Goal: Information Seeking & Learning: Learn about a topic

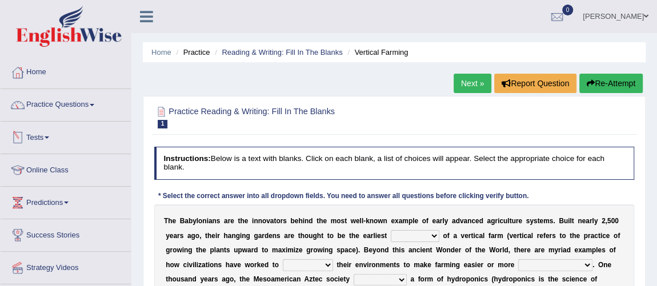
click at [39, 138] on link "Tests" at bounding box center [66, 136] width 130 height 29
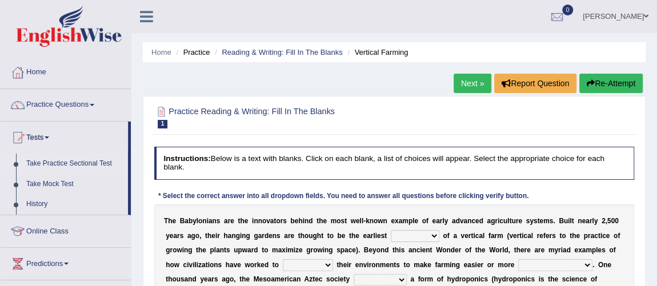
click at [55, 164] on link "Take Practice Sectional Test" at bounding box center [74, 164] width 107 height 21
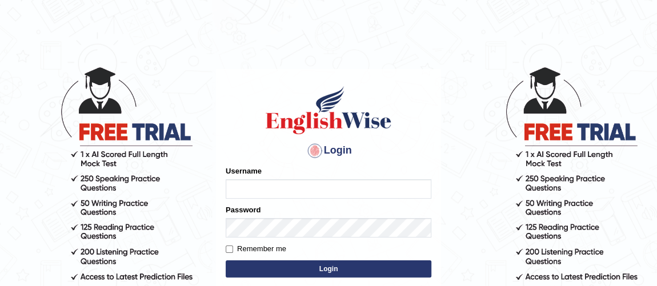
type input "vishalwadhwa"
click at [264, 265] on button "Login" at bounding box center [328, 268] width 206 height 17
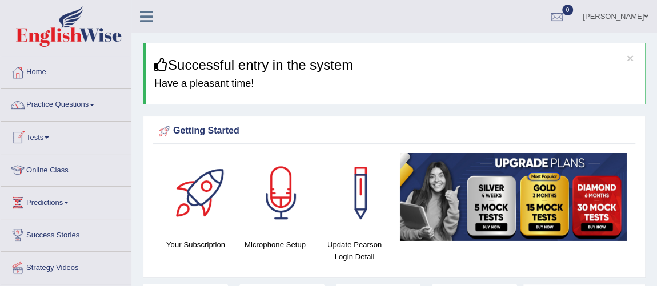
click at [38, 136] on link "Tests" at bounding box center [66, 136] width 130 height 29
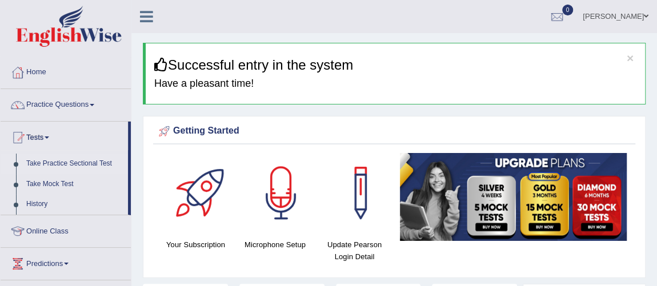
click at [43, 164] on link "Take Practice Sectional Test" at bounding box center [74, 164] width 107 height 21
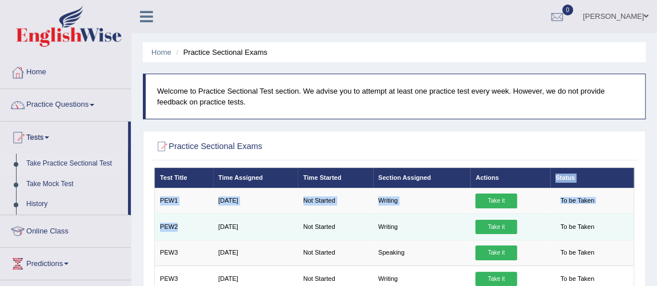
drag, startPoint x: 553, startPoint y: 183, endPoint x: 202, endPoint y: 222, distance: 352.7
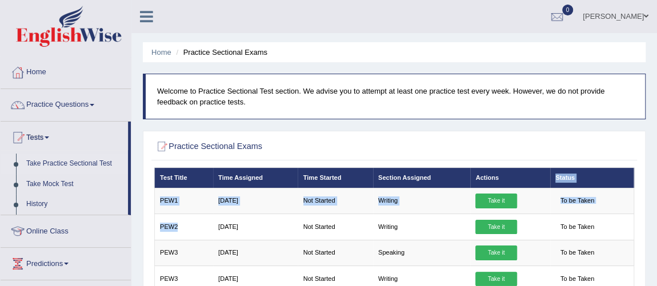
click at [83, 104] on link "Practice Questions" at bounding box center [66, 103] width 130 height 29
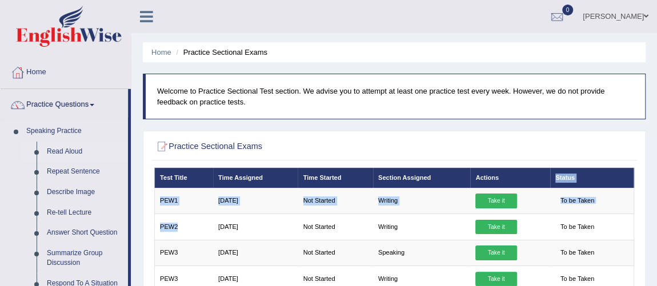
click at [75, 152] on link "Read Aloud" at bounding box center [85, 152] width 86 height 21
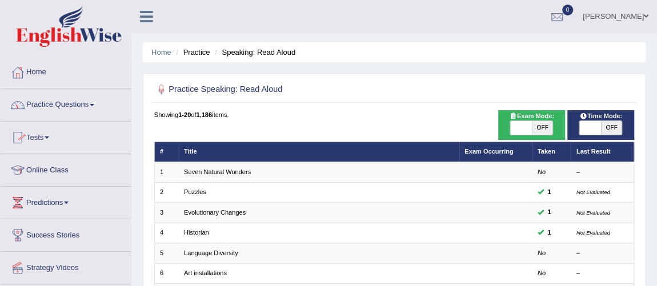
click at [84, 103] on link "Practice Questions" at bounding box center [66, 103] width 130 height 29
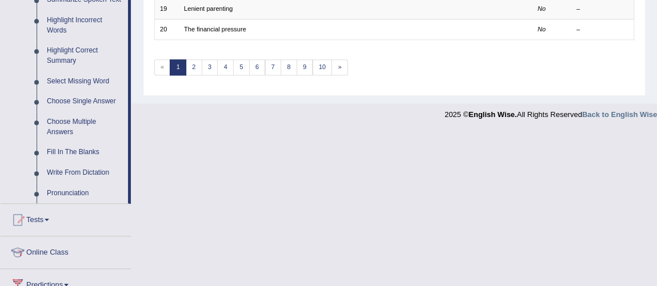
scroll to position [535, 0]
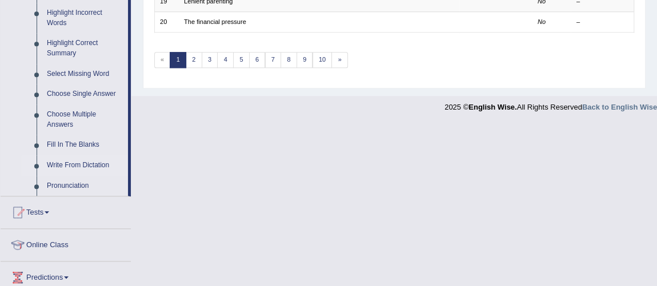
click at [70, 165] on link "Write From Dictation" at bounding box center [85, 165] width 86 height 21
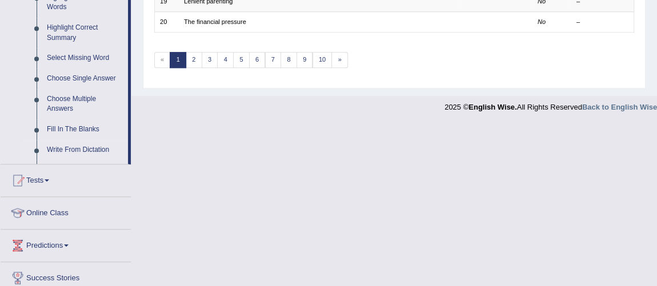
scroll to position [397, 0]
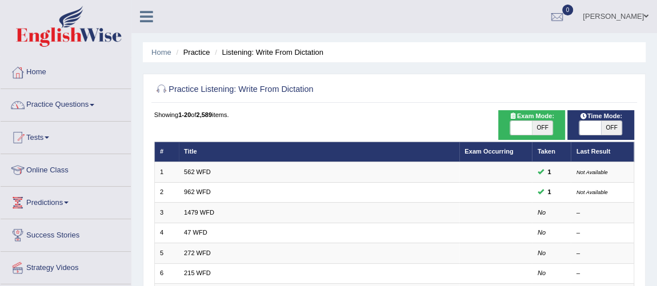
click at [72, 103] on link "Practice Questions" at bounding box center [66, 103] width 130 height 29
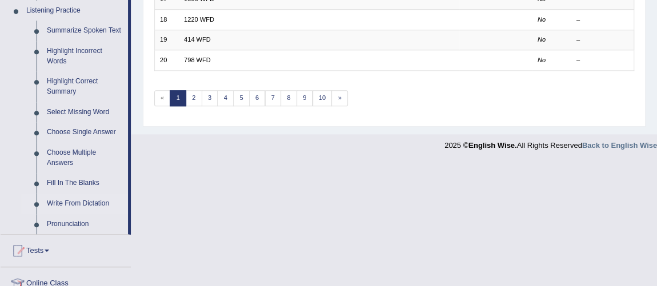
scroll to position [496, 0]
click at [80, 206] on link "Write From Dictation" at bounding box center [85, 205] width 86 height 21
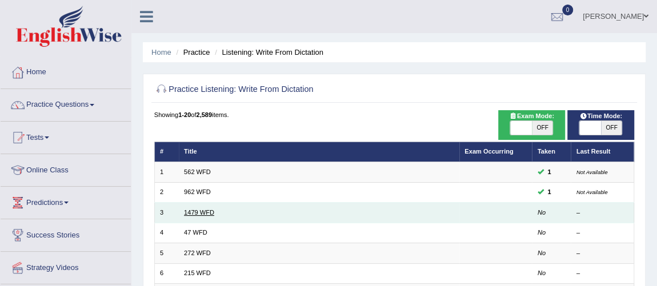
click at [200, 211] on link "1479 WFD" at bounding box center [199, 212] width 30 height 7
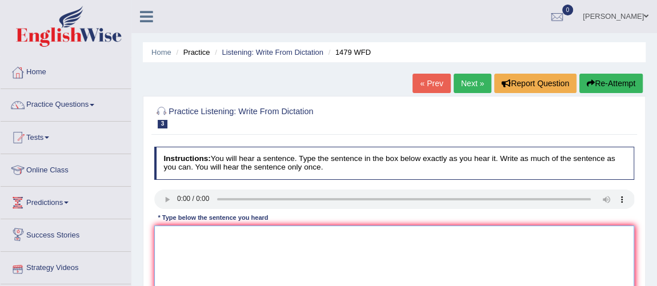
click at [215, 236] on textarea at bounding box center [394, 272] width 480 height 94
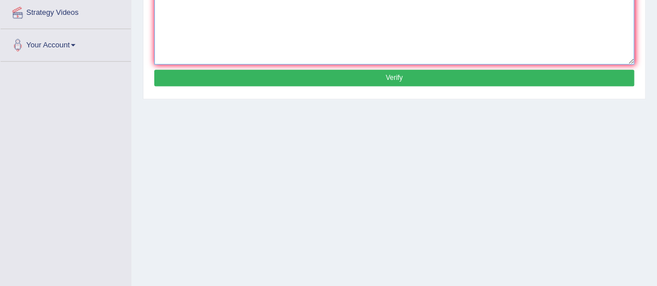
scroll to position [257, 0]
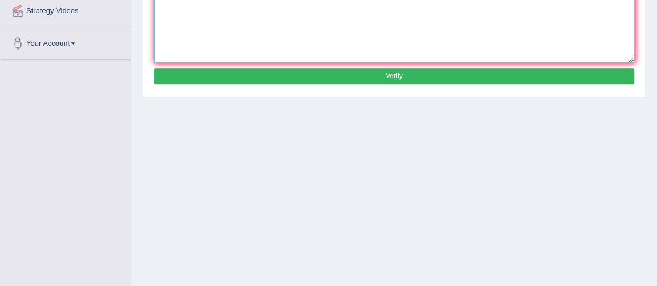
type textarea "teacher require student held the ceremony in student vacation"
click at [533, 80] on button "Verify" at bounding box center [394, 76] width 480 height 17
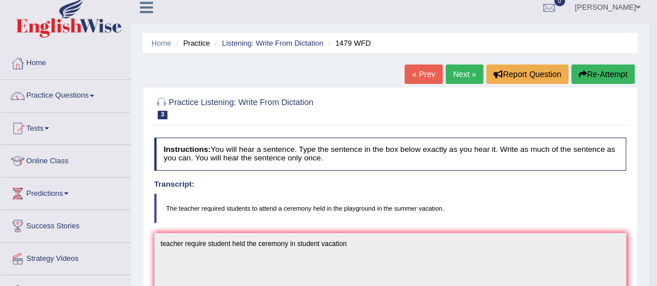
scroll to position [10, 0]
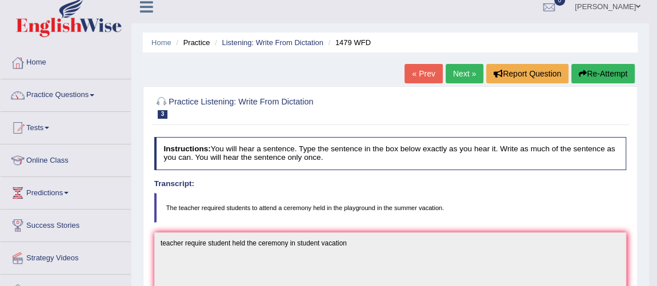
click at [460, 71] on link "Next »" at bounding box center [464, 73] width 38 height 19
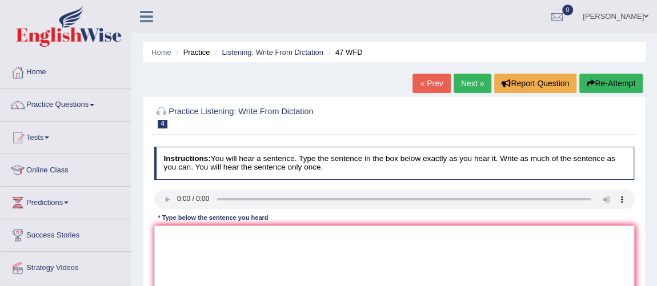
click at [462, 83] on link "Next »" at bounding box center [472, 83] width 38 height 19
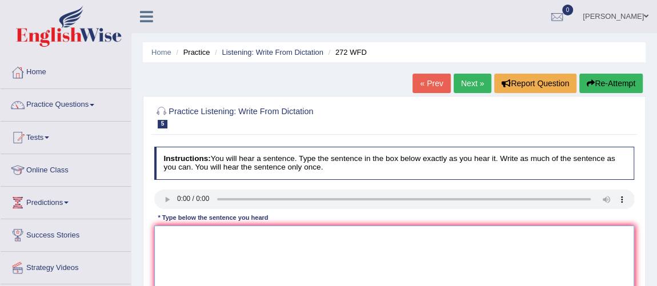
click at [194, 267] on textarea at bounding box center [394, 272] width 480 height 94
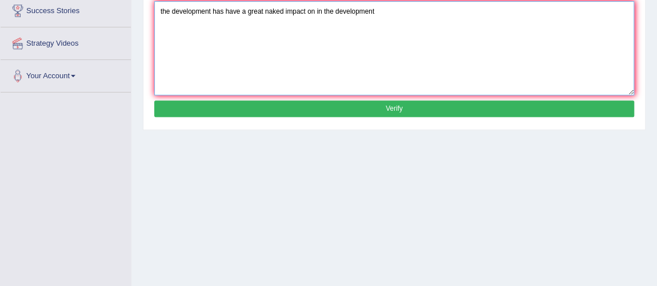
scroll to position [225, 0]
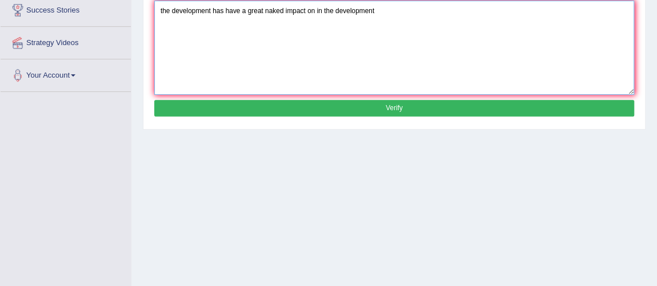
type textarea "the development has have a great naked impact on in the development"
click at [490, 114] on button "Verify" at bounding box center [394, 108] width 480 height 17
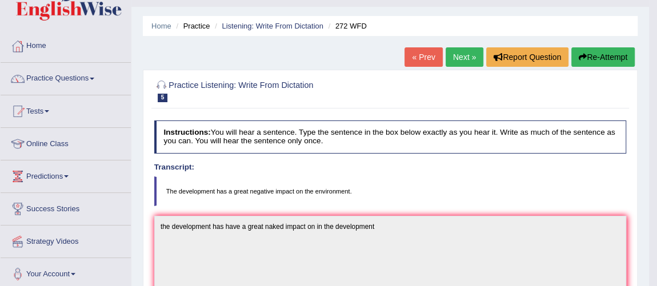
scroll to position [0, 0]
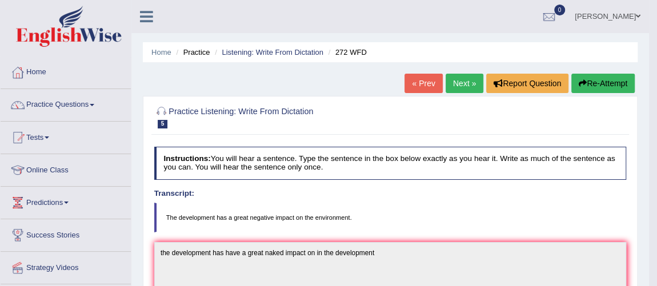
click at [462, 75] on link "Next »" at bounding box center [464, 83] width 38 height 19
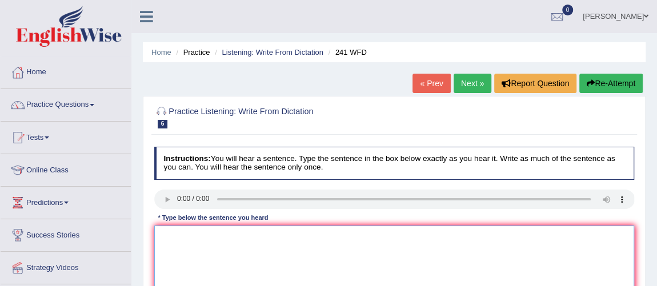
click at [181, 249] on textarea at bounding box center [394, 272] width 480 height 94
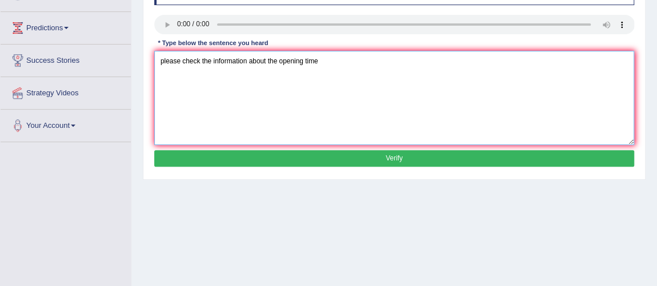
scroll to position [223, 0]
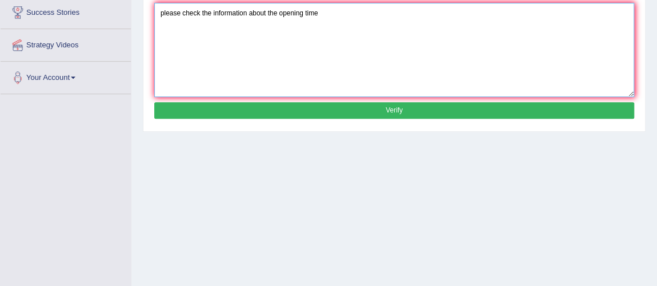
type textarea "please check the information about the opening time"
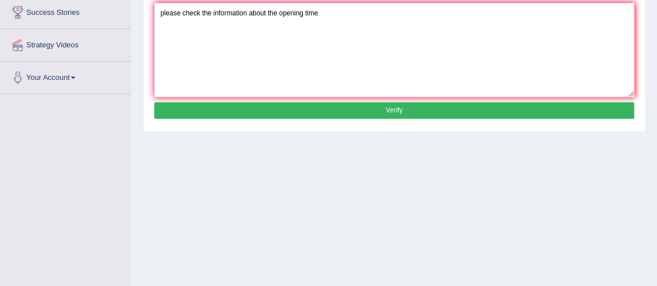
click at [513, 112] on button "Verify" at bounding box center [394, 110] width 480 height 17
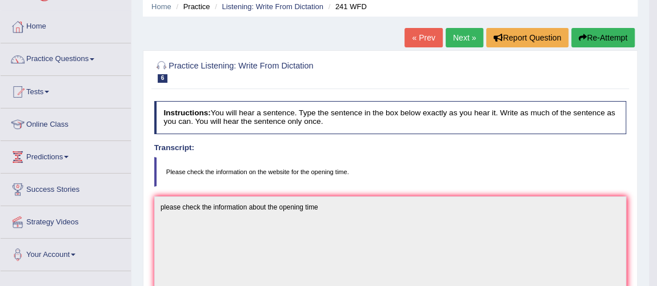
scroll to position [0, 0]
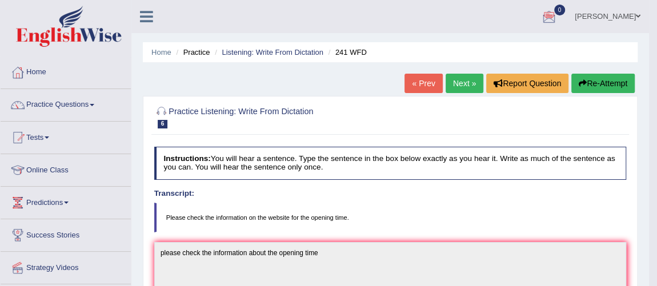
click at [465, 84] on link "Next »" at bounding box center [464, 83] width 38 height 19
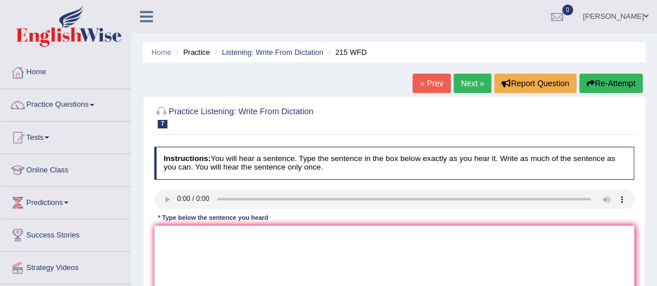
scroll to position [112, 0]
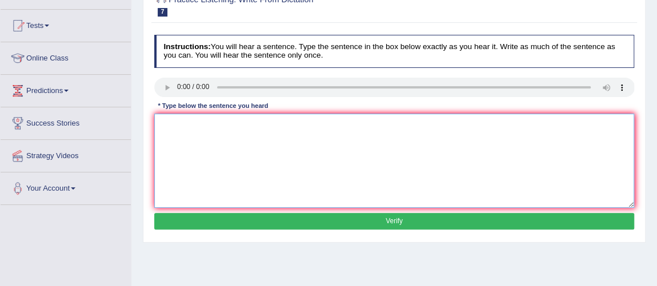
click at [176, 119] on textarea at bounding box center [394, 161] width 480 height 94
type textarea "science is found every where in the society [DATE]"
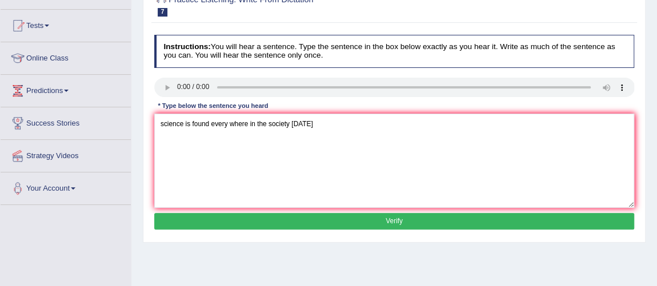
click at [233, 219] on button "Verify" at bounding box center [394, 221] width 480 height 17
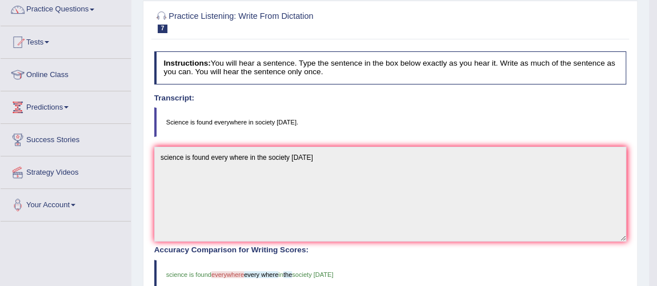
scroll to position [0, 0]
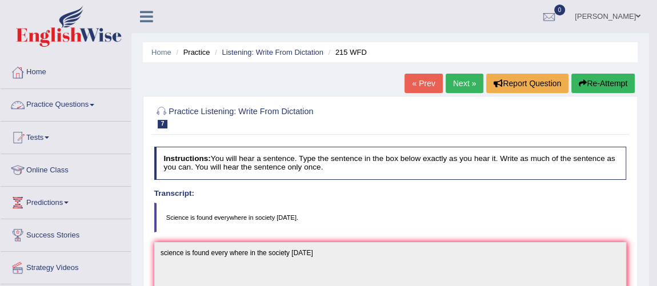
click at [39, 109] on link "Practice Questions" at bounding box center [66, 103] width 130 height 29
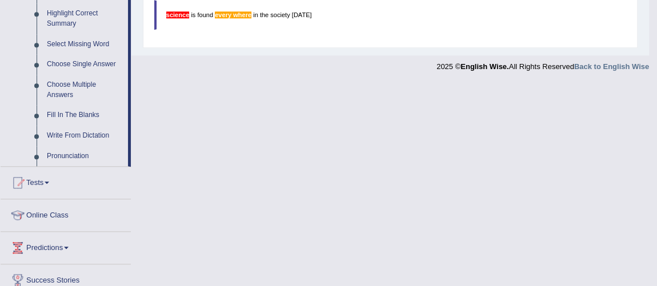
scroll to position [569, 0]
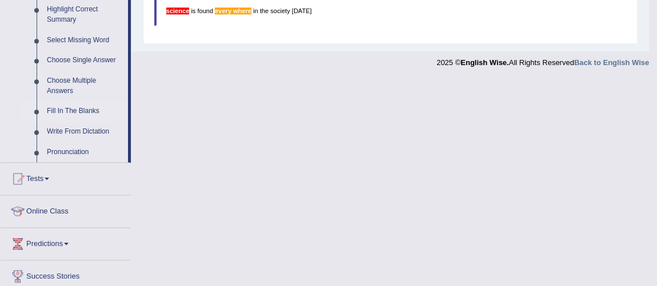
click at [84, 112] on link "Fill In The Blanks" at bounding box center [85, 111] width 86 height 21
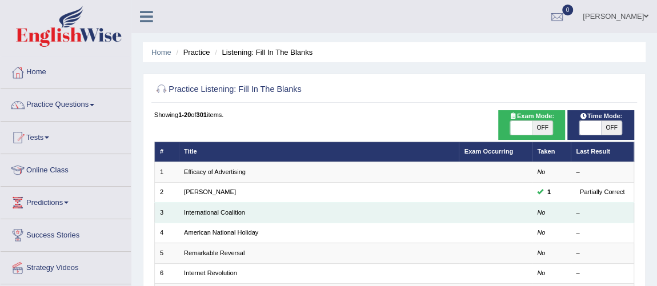
click at [223, 215] on td "International Coalition" at bounding box center [319, 213] width 280 height 20
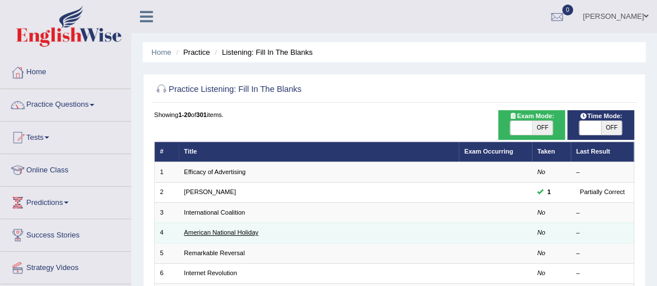
click at [222, 231] on link "American National Holiday" at bounding box center [221, 232] width 74 height 7
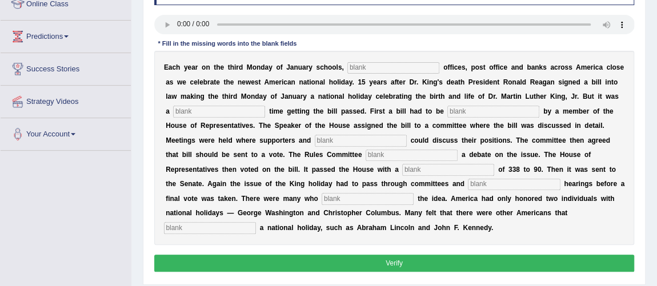
scroll to position [171, 0]
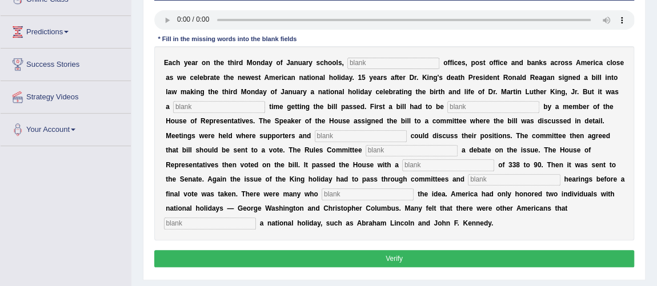
click at [191, 219] on input "text" at bounding box center [210, 223] width 92 height 11
click at [188, 224] on input "text" at bounding box center [210, 223] width 92 height 11
type input "deserved"
click at [348, 195] on input "text" at bounding box center [367, 193] width 92 height 11
type input "opposed"
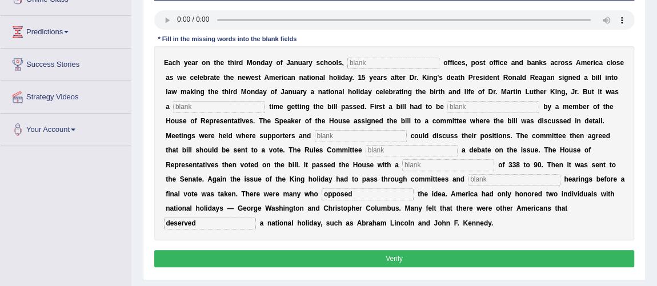
click at [486, 180] on input "text" at bounding box center [514, 179] width 92 height 11
type input "public"
click at [450, 163] on input "text" at bounding box center [448, 164] width 92 height 11
drag, startPoint x: 450, startPoint y: 163, endPoint x: 418, endPoint y: 150, distance: 34.6
click at [418, 150] on div "E a c h y e a r o n t h e t h i r d M o n d a y o f J a n u a r y s c h o o l s…" at bounding box center [394, 143] width 480 height 194
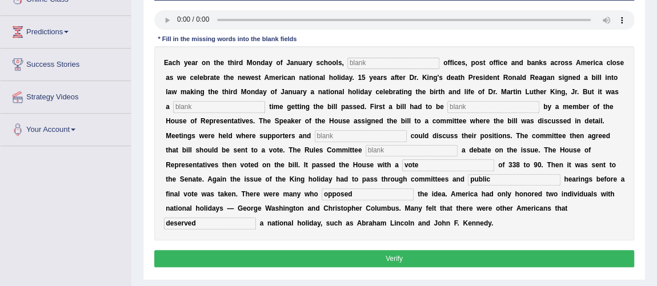
type input "vote"
click at [418, 150] on input "text" at bounding box center [411, 150] width 92 height 11
type input "schedual"
click at [344, 133] on input "text" at bounding box center [361, 135] width 92 height 11
type input "opponent"
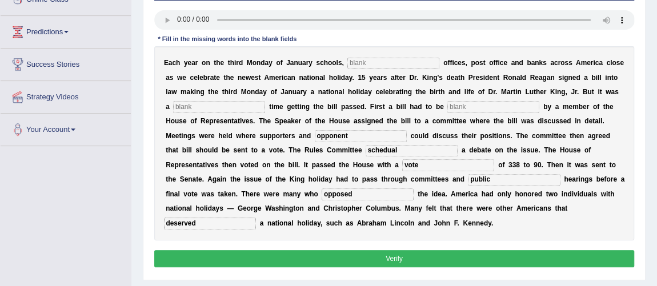
click at [253, 102] on input "text" at bounding box center [219, 106] width 92 height 11
type input "introduced"
click at [487, 107] on input "text" at bounding box center [493, 106] width 92 height 11
type input "introduced"
click at [352, 134] on input "opponent" at bounding box center [361, 135] width 92 height 11
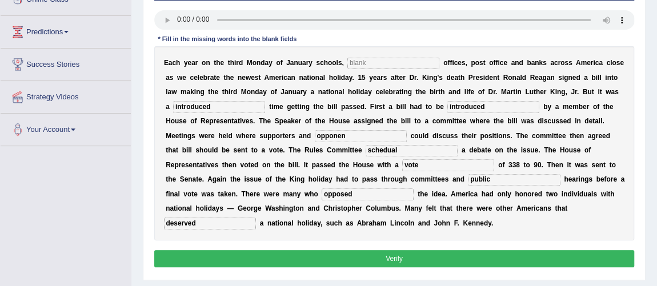
type input "opponent"
click at [232, 109] on input "introduced" at bounding box center [219, 106] width 92 height 11
type input "i"
type input "tough"
click at [369, 66] on input "text" at bounding box center [393, 63] width 92 height 11
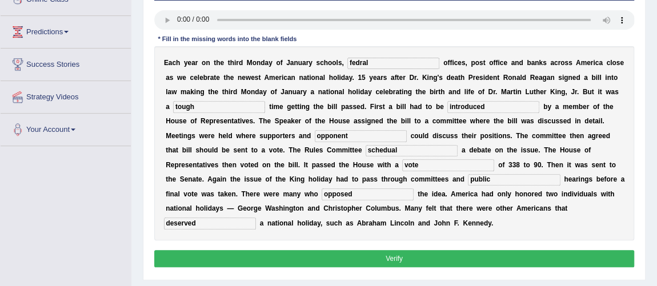
type input "fedral"
click at [361, 257] on button "Verify" at bounding box center [394, 258] width 480 height 17
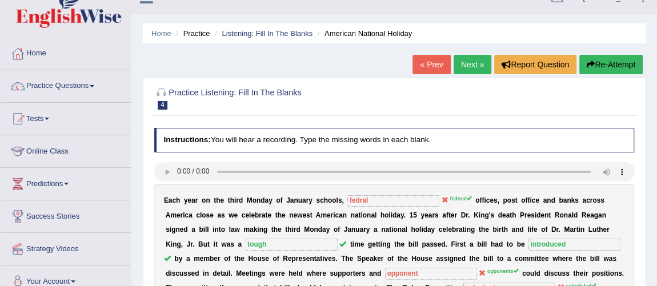
scroll to position [0, 0]
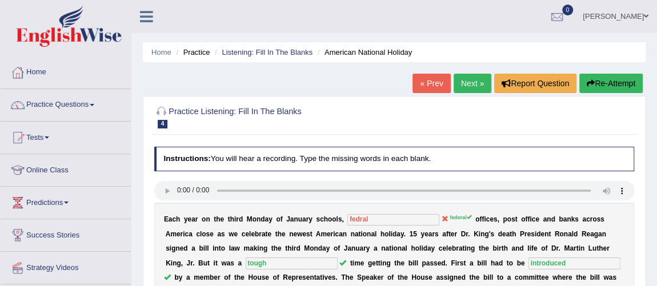
click at [467, 83] on link "Next »" at bounding box center [472, 83] width 38 height 19
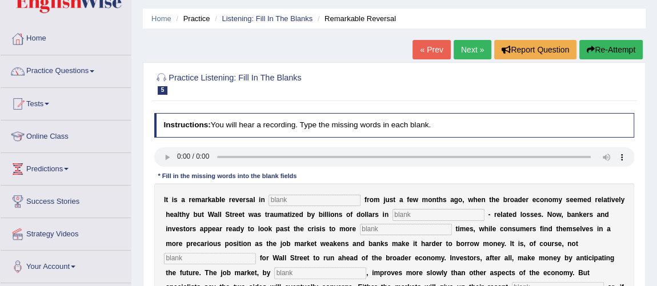
scroll to position [35, 0]
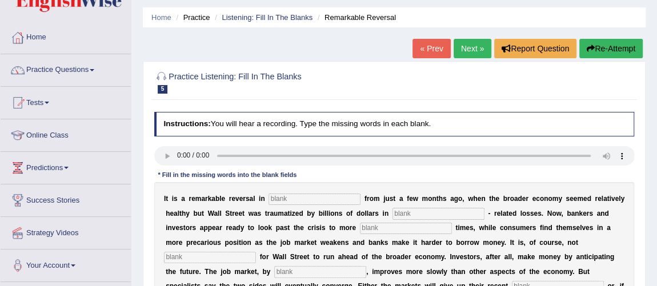
click at [457, 49] on link "Next »" at bounding box center [472, 48] width 38 height 19
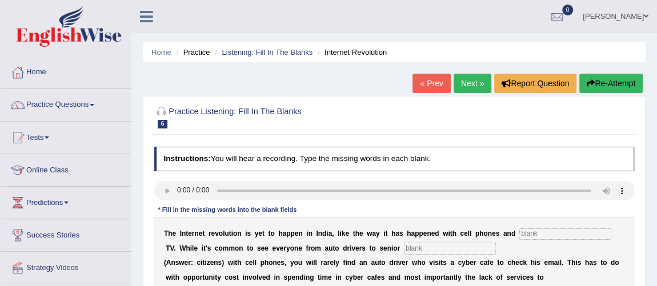
click at [465, 79] on link "Next »" at bounding box center [472, 83] width 38 height 19
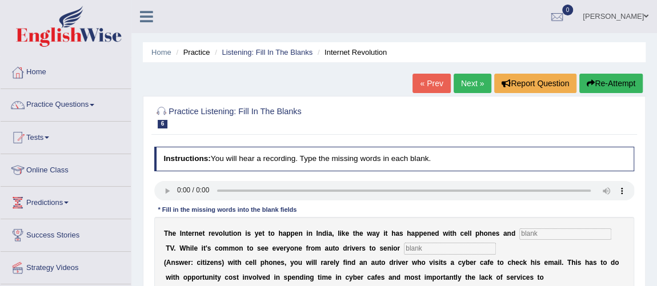
click at [465, 79] on link "Next »" at bounding box center [472, 83] width 38 height 19
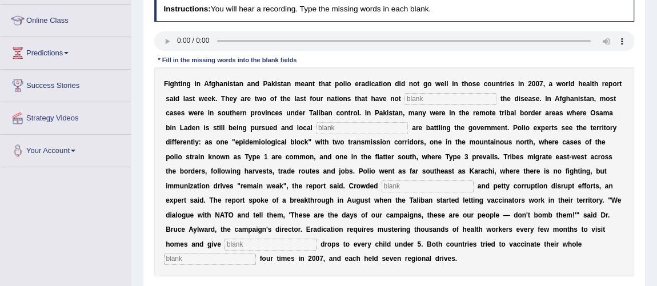
scroll to position [157, 0]
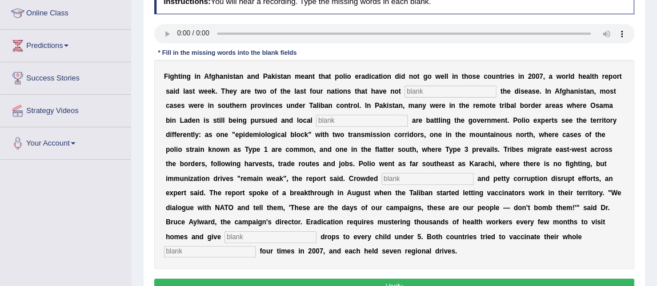
click at [444, 92] on input "text" at bounding box center [450, 91] width 92 height 11
click at [254, 241] on input "text" at bounding box center [270, 236] width 92 height 11
type input "va"
click at [230, 255] on input "text" at bounding box center [210, 251] width 92 height 11
type input "populations"
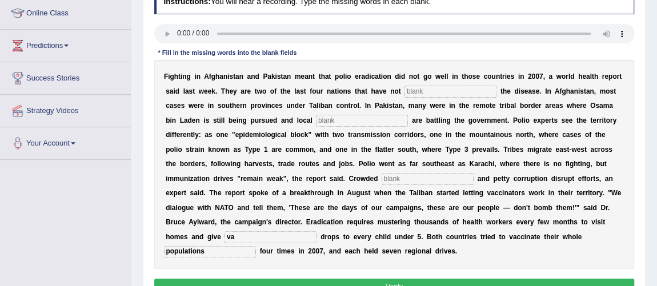
click at [257, 235] on input "va" at bounding box center [270, 236] width 92 height 11
type input "vaccine"
click at [398, 181] on input "text" at bounding box center [427, 178] width 92 height 11
type input "slums"
click at [361, 122] on input "text" at bounding box center [362, 120] width 92 height 11
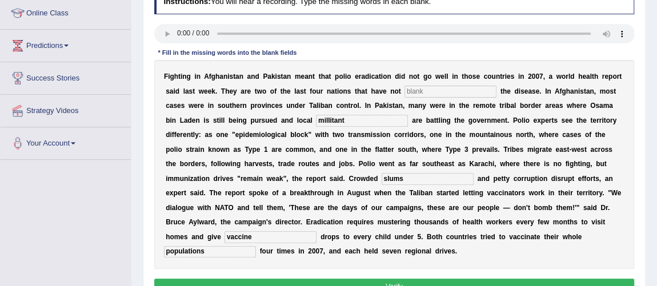
type input "millitant"
click at [424, 95] on input "text" at bounding box center [450, 91] width 92 height 11
type input "eleminated"
click at [428, 281] on button "Verify" at bounding box center [394, 287] width 480 height 17
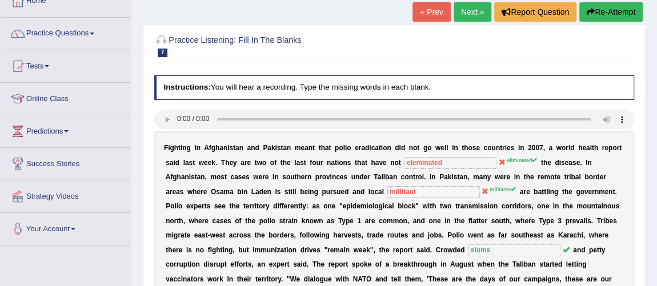
scroll to position [77, 0]
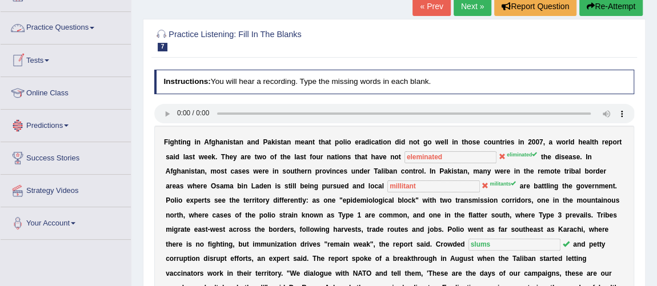
click at [77, 35] on link "Practice Questions" at bounding box center [66, 26] width 130 height 29
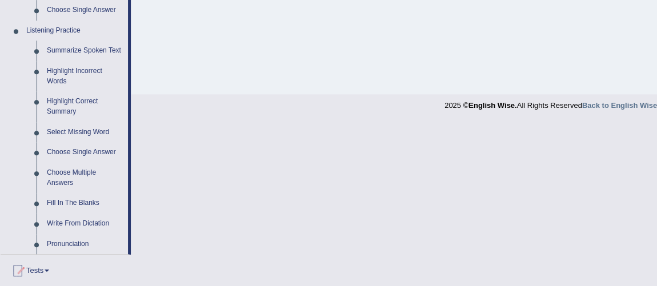
scroll to position [483, 0]
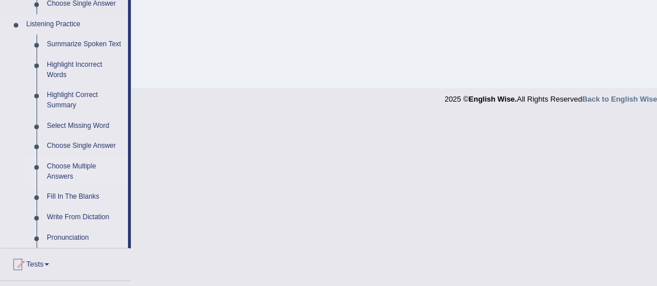
click at [63, 172] on link "Choose Multiple Answers" at bounding box center [85, 171] width 86 height 30
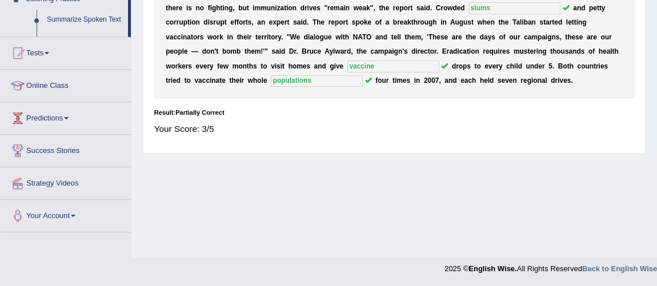
scroll to position [260, 0]
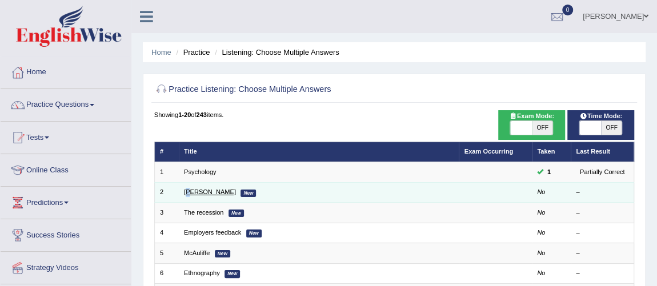
drag, startPoint x: 188, startPoint y: 187, endPoint x: 190, endPoint y: 194, distance: 7.1
click at [190, 194] on td "[PERSON_NAME] New" at bounding box center [319, 192] width 280 height 20
click at [190, 194] on link "[PERSON_NAME]" at bounding box center [210, 191] width 52 height 7
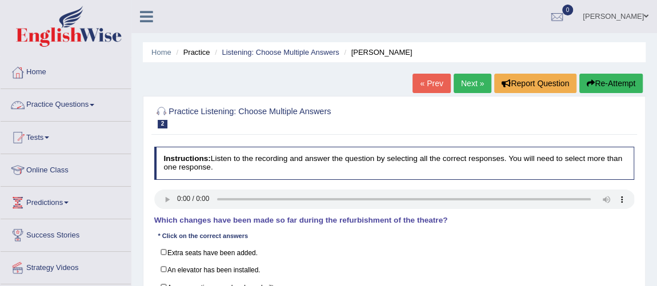
click at [87, 104] on link "Practice Questions" at bounding box center [66, 103] width 130 height 29
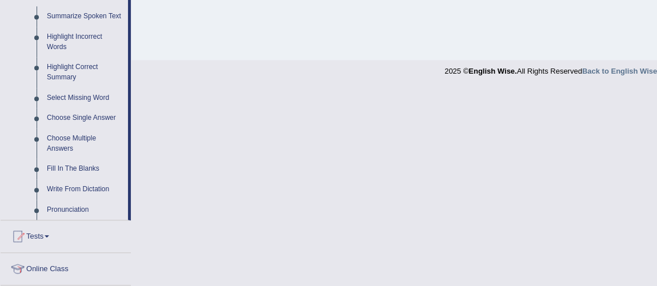
scroll to position [540, 0]
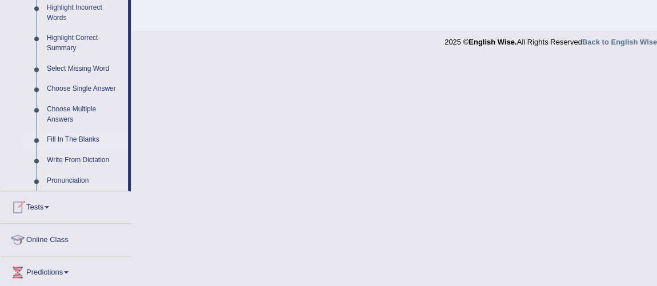
click at [54, 138] on link "Fill In The Blanks" at bounding box center [85, 140] width 86 height 21
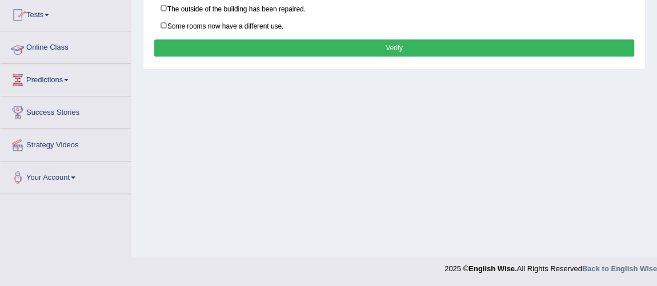
scroll to position [243, 0]
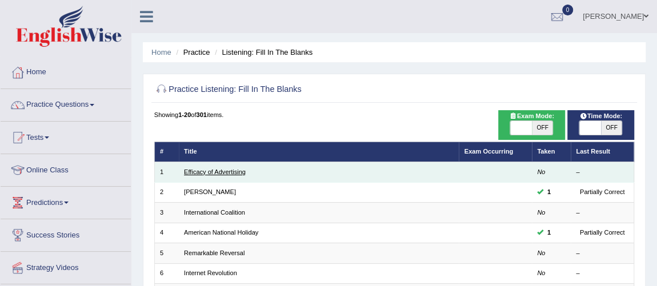
click at [240, 174] on link "Efficacy of Advertising" at bounding box center [215, 171] width 62 height 7
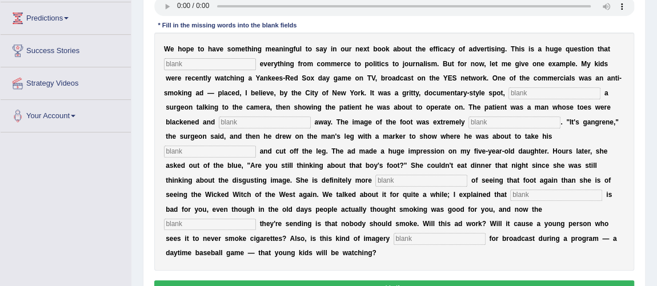
scroll to position [176, 0]
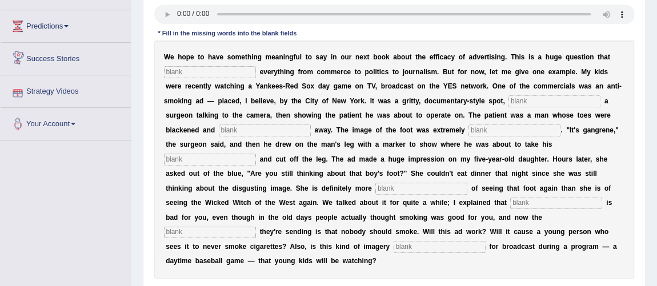
click at [183, 71] on input "text" at bounding box center [210, 71] width 92 height 11
type input "impacts"
click at [533, 105] on input "text" at bounding box center [554, 100] width 92 height 11
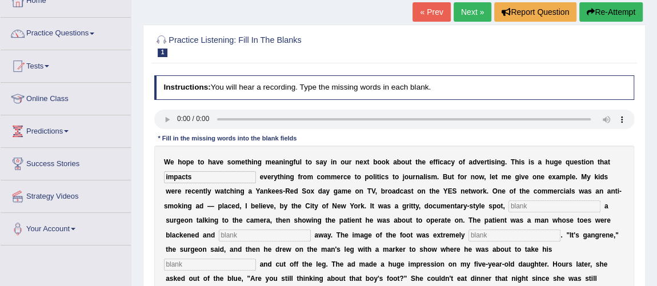
scroll to position [38, 0]
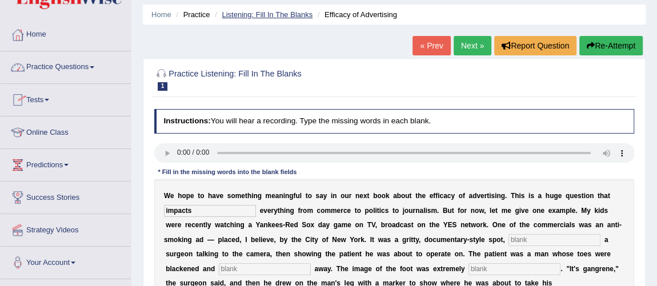
click at [231, 11] on link "Listening: Fill In The Blanks" at bounding box center [267, 14] width 91 height 9
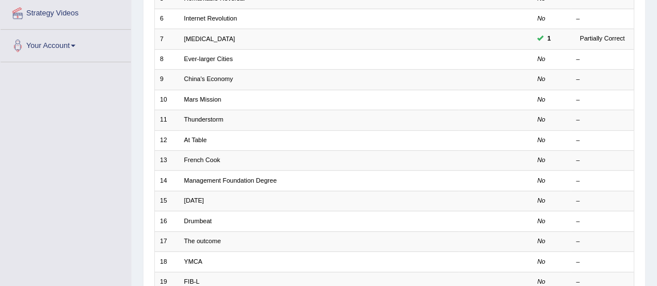
scroll to position [368, 0]
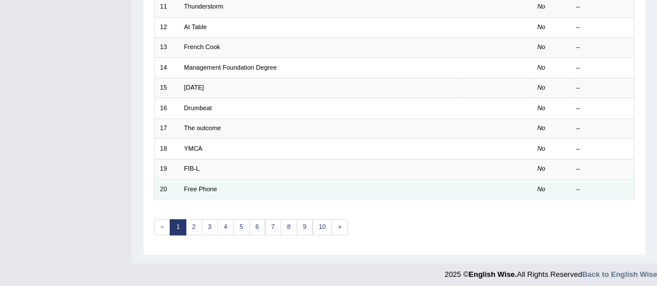
click at [208, 188] on td "Free Phone" at bounding box center [319, 189] width 280 height 20
click at [208, 186] on link "Free Phone" at bounding box center [200, 189] width 33 height 7
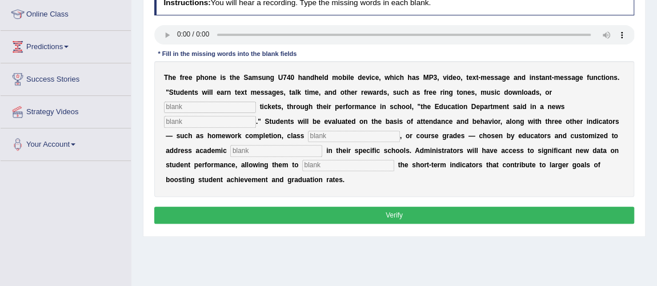
scroll to position [159, 0]
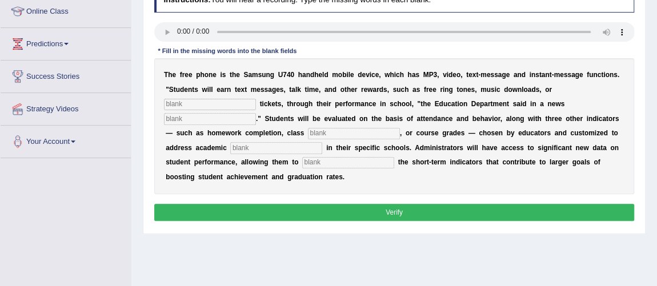
click at [356, 165] on input "text" at bounding box center [348, 162] width 92 height 11
type input "track"
click at [183, 106] on input "text" at bounding box center [210, 104] width 92 height 11
type input "event"
click at [191, 116] on input "text" at bounding box center [210, 118] width 92 height 11
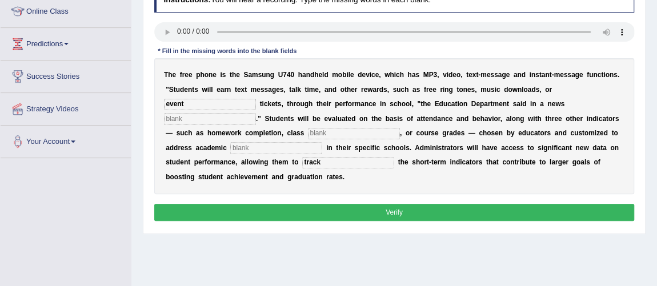
click at [335, 135] on input "text" at bounding box center [354, 133] width 92 height 11
type input "participation"
click at [288, 148] on input "text" at bounding box center [276, 147] width 92 height 11
type input "practies"
click at [360, 208] on button "Verify" at bounding box center [394, 212] width 480 height 17
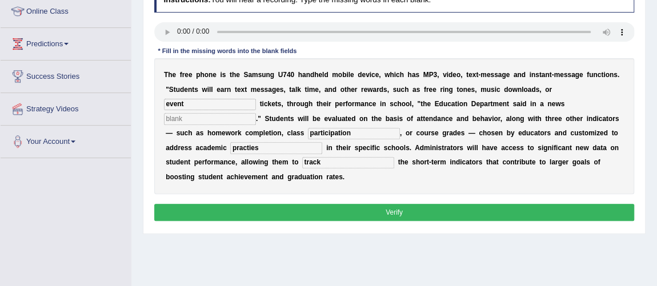
click at [195, 122] on input "text" at bounding box center [210, 118] width 92 height 11
type input "real"
click at [235, 209] on button "Verify" at bounding box center [394, 212] width 480 height 17
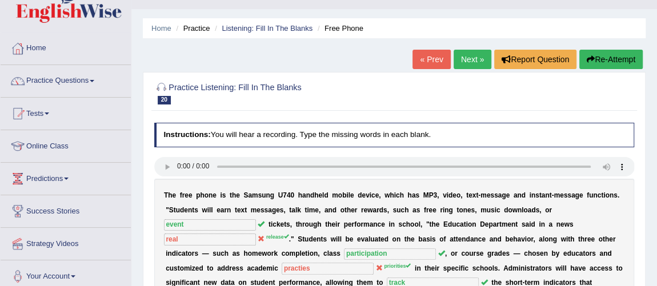
scroll to position [0, 0]
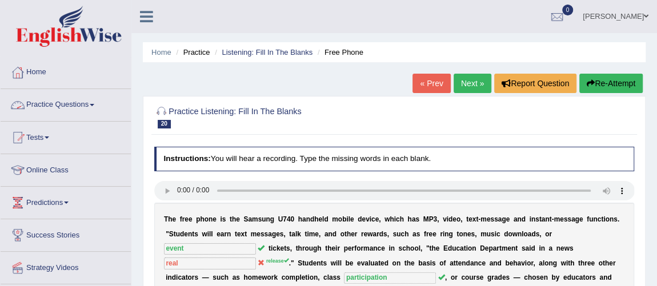
click at [82, 106] on link "Practice Questions" at bounding box center [66, 103] width 130 height 29
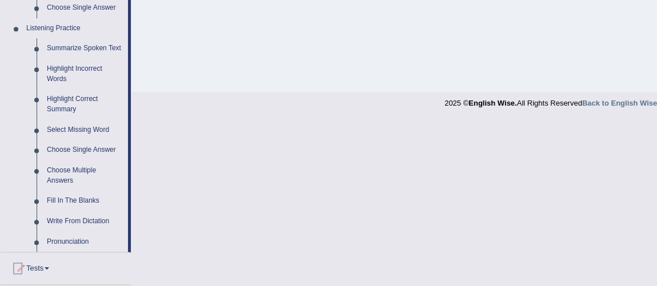
scroll to position [494, 0]
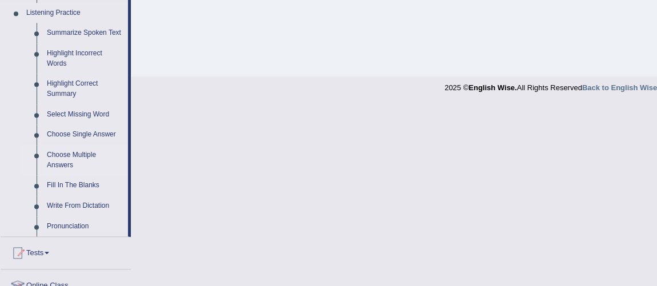
click at [76, 155] on link "Choose Multiple Answers" at bounding box center [85, 160] width 86 height 30
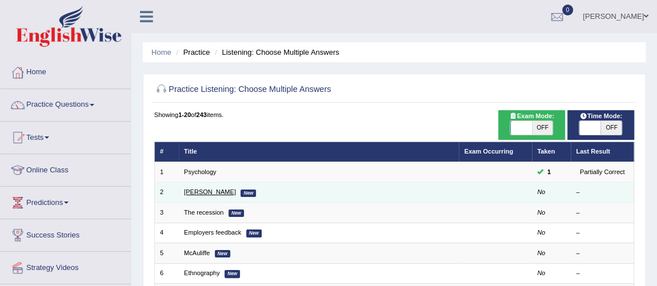
click at [192, 192] on link "[PERSON_NAME]" at bounding box center [210, 191] width 52 height 7
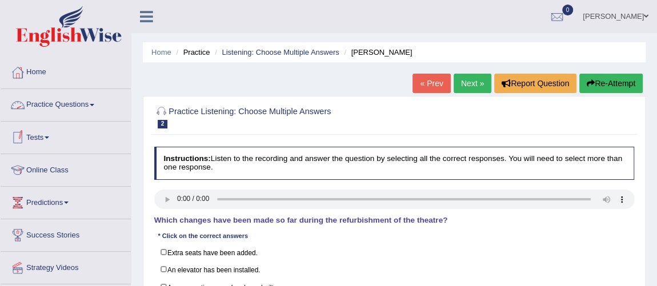
click at [69, 106] on link "Practice Questions" at bounding box center [66, 103] width 130 height 29
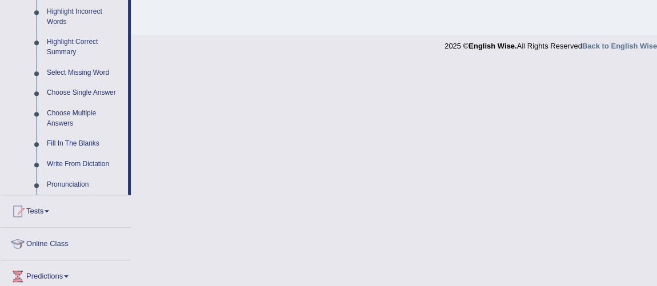
scroll to position [543, 0]
